Goal: Transaction & Acquisition: Purchase product/service

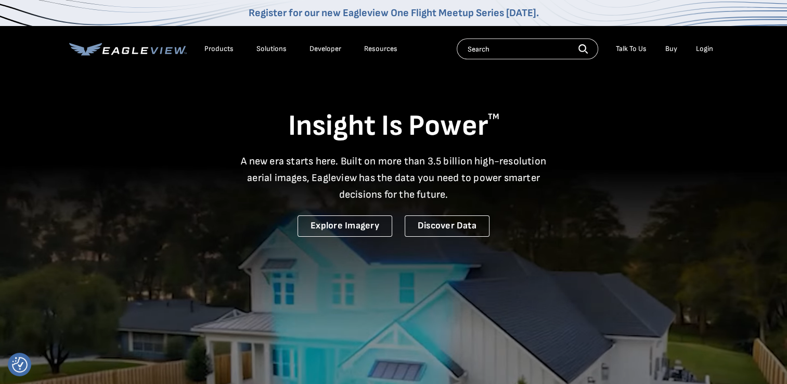
drag, startPoint x: 0, startPoint y: 0, endPoint x: 702, endPoint y: 47, distance: 704.0
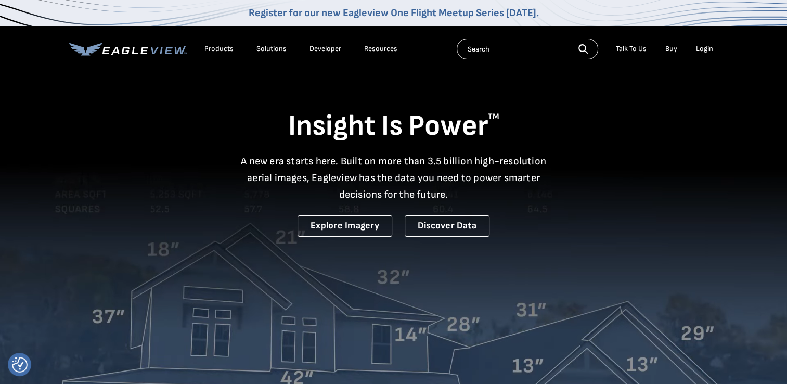
click at [702, 47] on div "Login" at bounding box center [704, 48] width 17 height 9
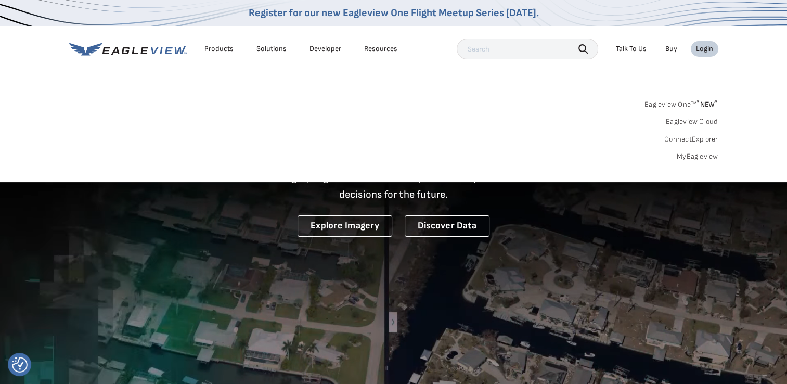
click at [697, 155] on link "MyEagleview" at bounding box center [698, 156] width 42 height 9
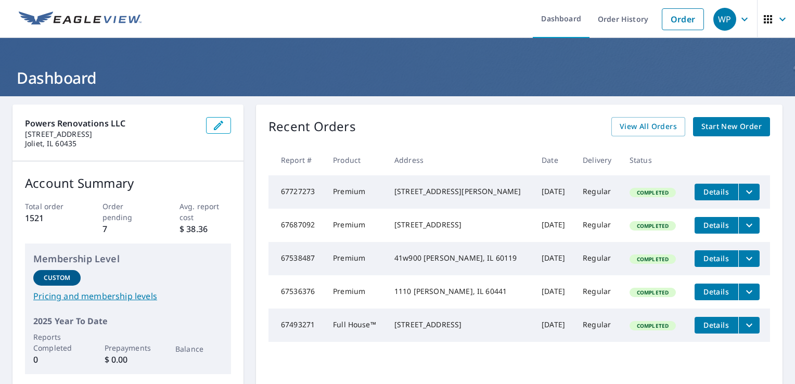
click at [727, 126] on span "Start New Order" at bounding box center [731, 126] width 60 height 13
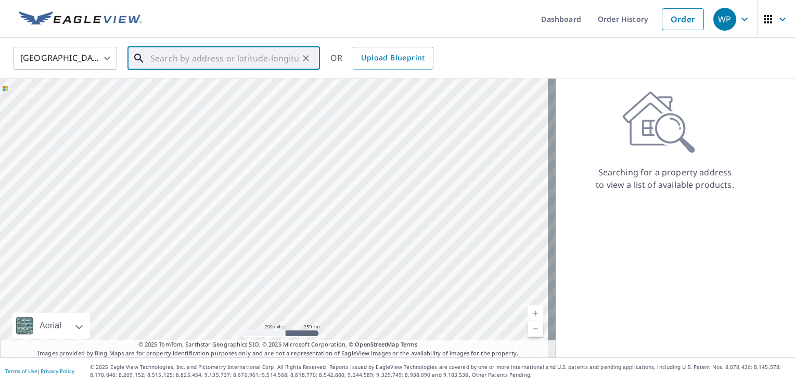
click at [196, 60] on input "text" at bounding box center [224, 58] width 148 height 29
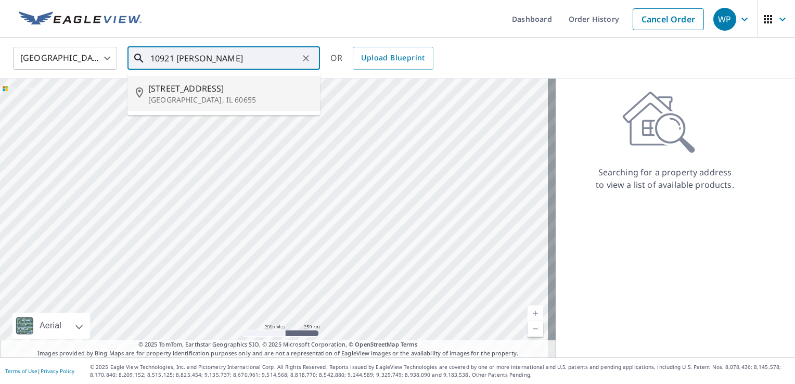
click at [163, 94] on span "10921 S Pulaski Rd" at bounding box center [229, 88] width 163 height 12
type input "10921 S Pulaski Rd Chicago, IL 60655"
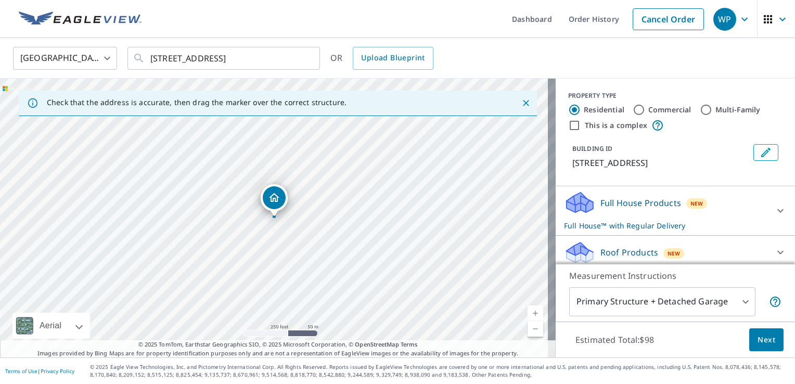
click at [738, 303] on body "WP WP Dashboard Order History Cancel Order WP United States US ​ 10921 S Pulask…" at bounding box center [397, 192] width 795 height 384
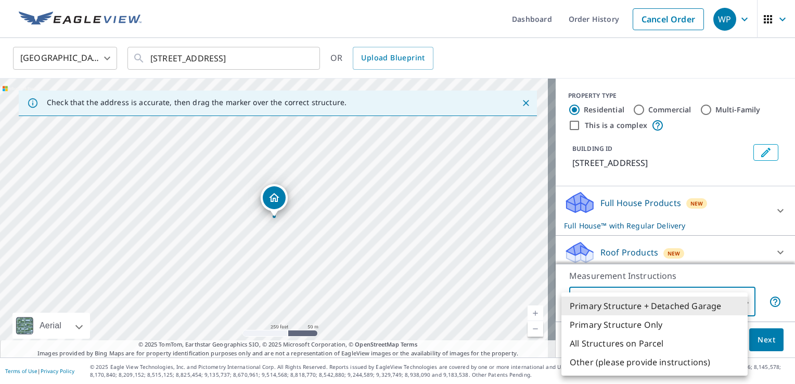
click at [663, 327] on li "Primary Structure Only" at bounding box center [654, 324] width 186 height 19
type input "2"
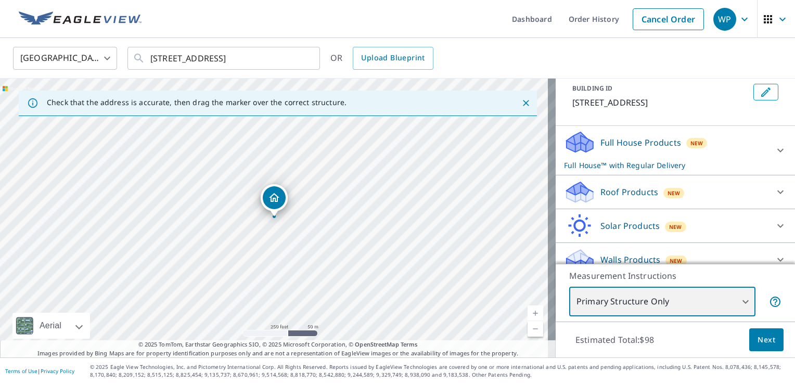
scroll to position [62, 0]
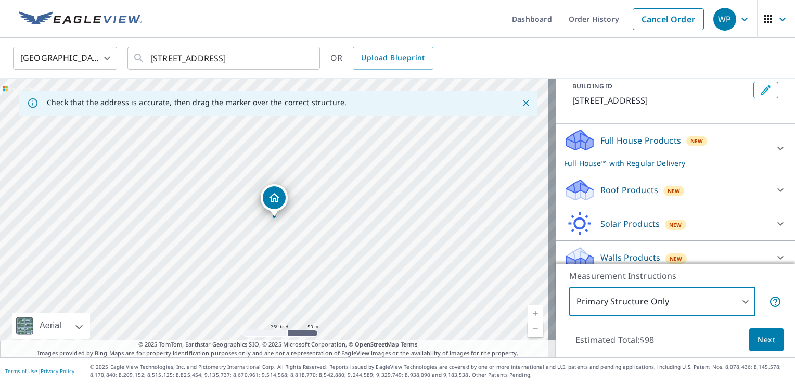
click at [618, 194] on p "Roof Products" at bounding box center [629, 190] width 58 height 12
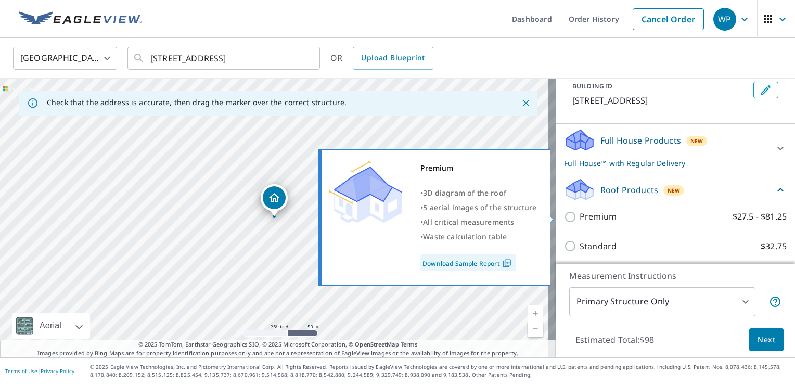
click at [564, 216] on input "Premium $27.5 - $81.25" at bounding box center [572, 217] width 16 height 12
checkbox input "true"
checkbox input "false"
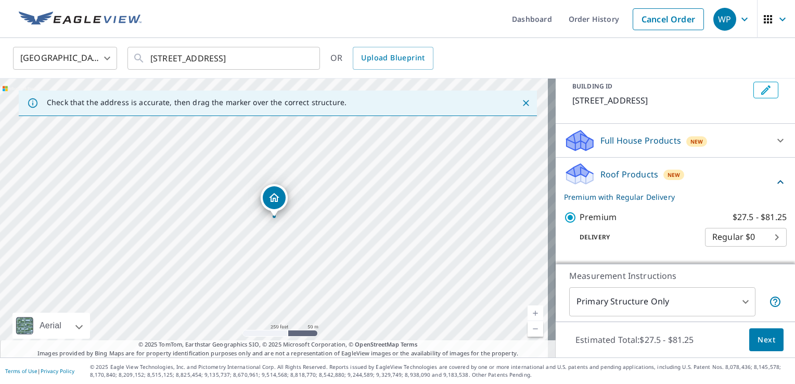
click at [763, 341] on span "Next" at bounding box center [767, 340] width 18 height 13
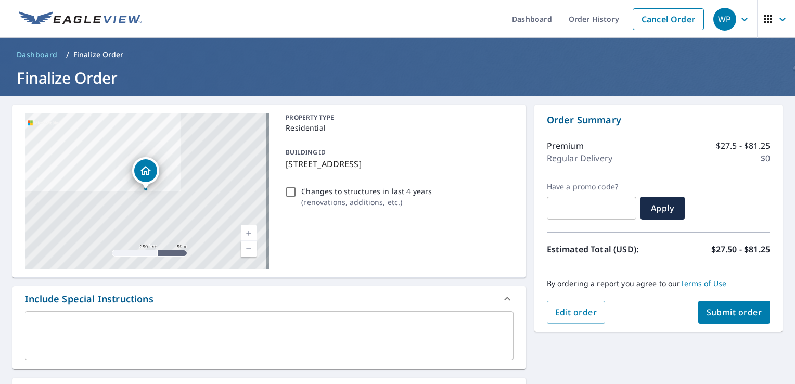
click at [714, 308] on span "Submit order" at bounding box center [735, 311] width 56 height 11
checkbox input "true"
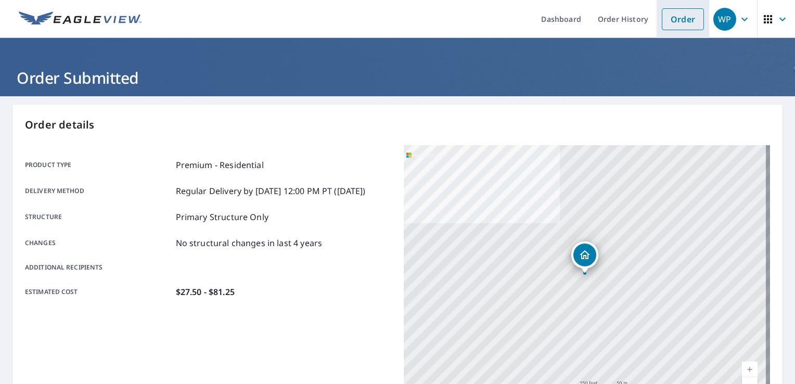
click at [675, 22] on link "Order" at bounding box center [683, 19] width 42 height 22
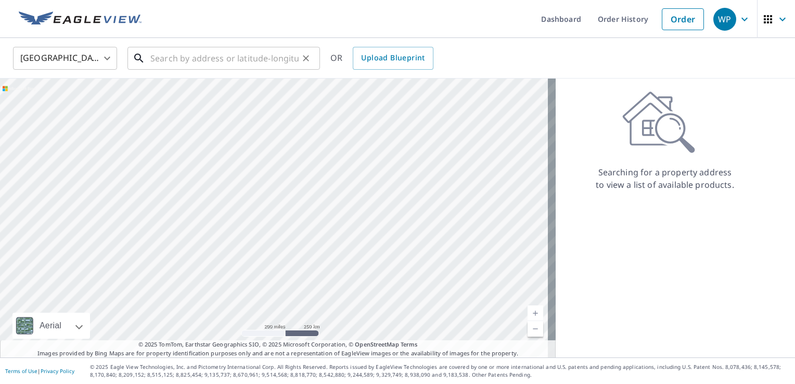
click at [197, 59] on input "text" at bounding box center [224, 58] width 148 height 29
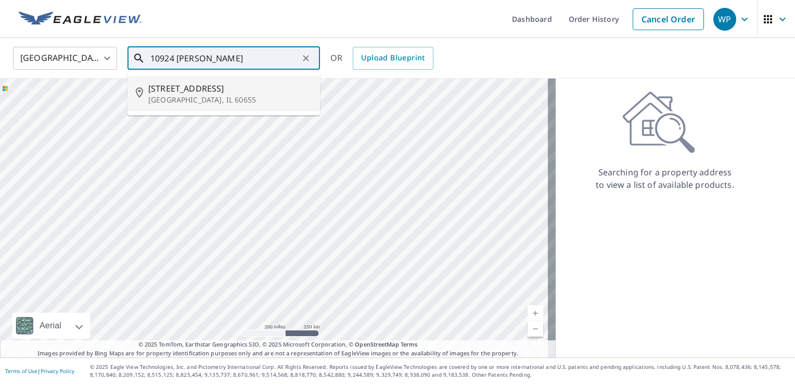
click at [172, 93] on span "10924 S Drake Ave" at bounding box center [229, 88] width 163 height 12
type input "10924 S Drake Ave Chicago, IL 60655"
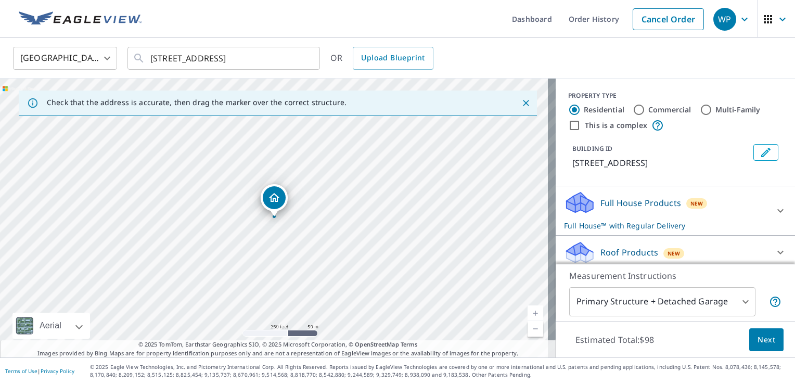
click at [735, 301] on body "WP WP Dashboard Order History Cancel Order WP United States US ​ 10924 S Drake …" at bounding box center [397, 192] width 795 height 384
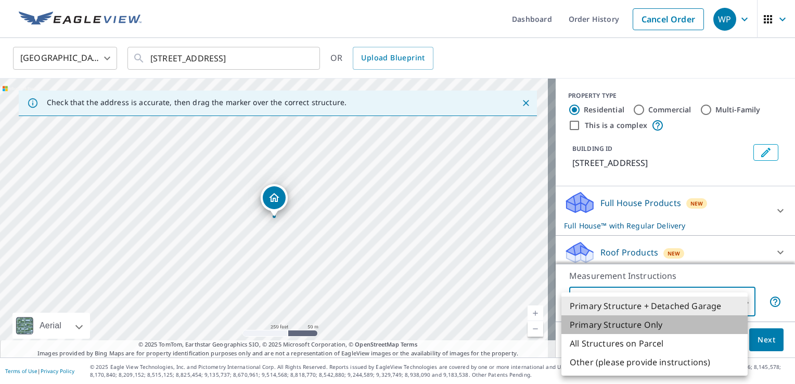
click at [655, 321] on li "Primary Structure Only" at bounding box center [654, 324] width 186 height 19
type input "2"
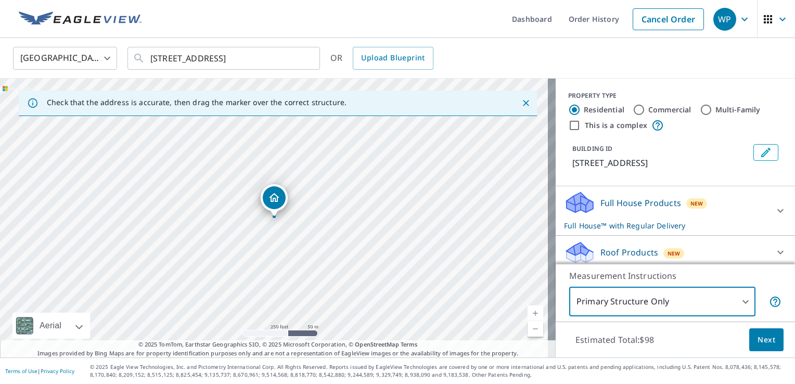
click at [637, 246] on p "Roof Products" at bounding box center [629, 252] width 58 height 12
click at [615, 251] on p "Roof Products" at bounding box center [629, 252] width 58 height 12
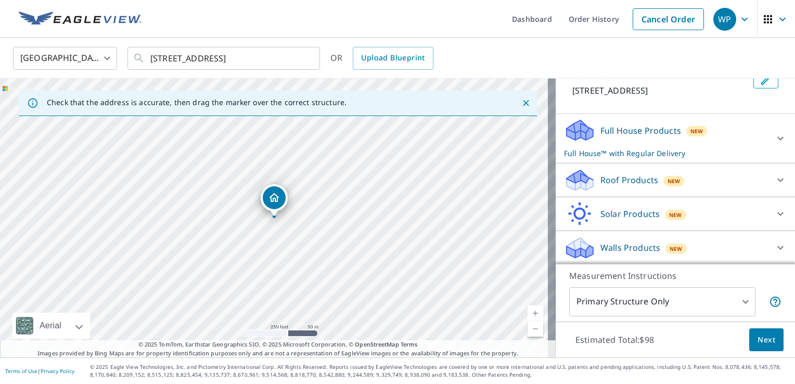
click at [599, 173] on div "Roof Products New" at bounding box center [666, 180] width 204 height 24
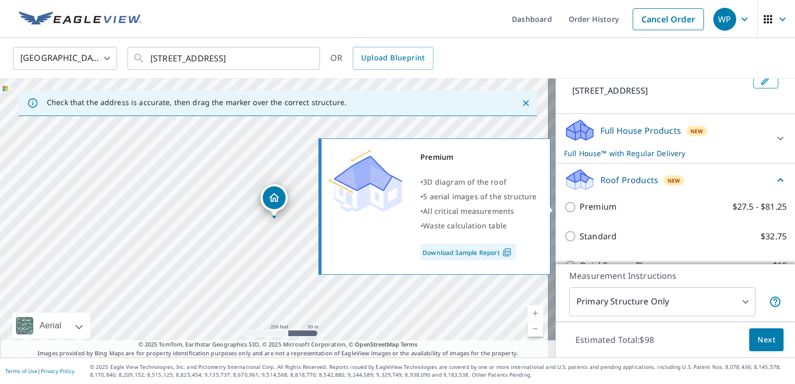
click at [564, 206] on input "Premium $27.5 - $81.25" at bounding box center [572, 207] width 16 height 12
checkbox input "true"
checkbox input "false"
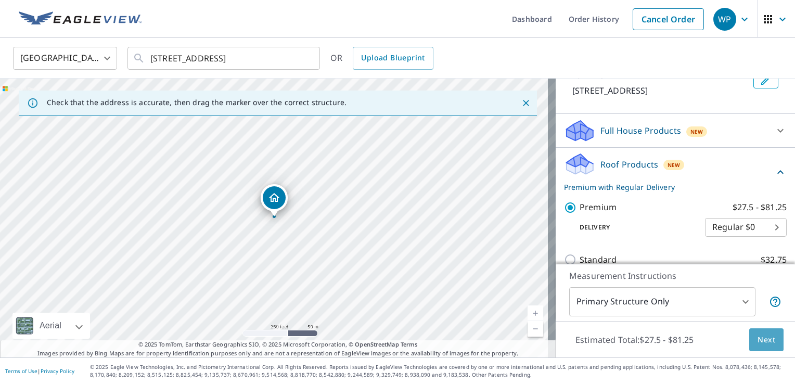
click at [762, 344] on span "Next" at bounding box center [767, 340] width 18 height 13
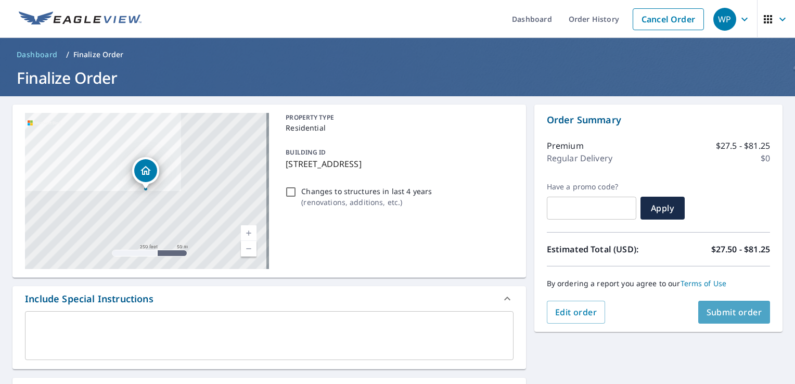
click at [726, 308] on span "Submit order" at bounding box center [735, 311] width 56 height 11
checkbox input "true"
